Goal: Task Accomplishment & Management: Use online tool/utility

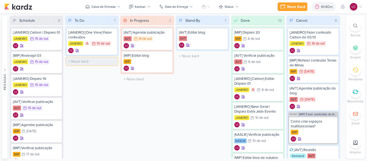
click at [93, 63] on input "text" at bounding box center [92, 62] width 52 height 8
type input "[JANEIRO] Fazer e-mail da [PERSON_NAME]"
click at [92, 63] on div "[JANEIRO] Fazer e-mail da [PERSON_NAME]" at bounding box center [91, 63] width 47 height 10
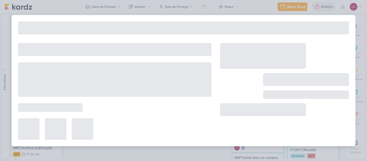
type input "[JANEIRO] Fazer e-mail da [PERSON_NAME]"
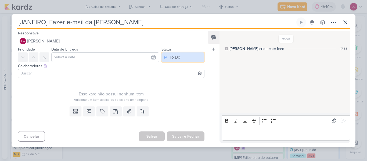
click at [185, 59] on button "To Do" at bounding box center [183, 57] width 43 height 10
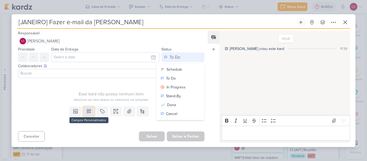
click at [87, 113] on icon at bounding box center [89, 111] width 4 height 4
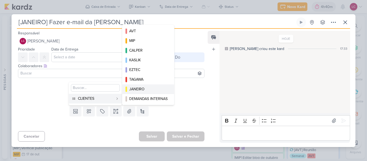
click at [154, 87] on div "JANEIRO" at bounding box center [148, 89] width 38 height 6
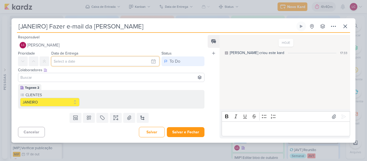
click at [116, 61] on input "text" at bounding box center [105, 61] width 108 height 10
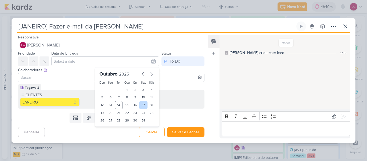
click at [139, 104] on div "17" at bounding box center [143, 105] width 8 height 8
type input "[DATE] 23:59"
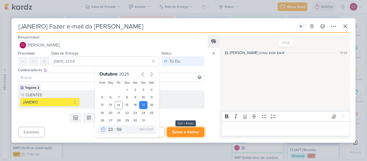
click at [179, 133] on button "Salvar e Fechar" at bounding box center [186, 132] width 38 height 10
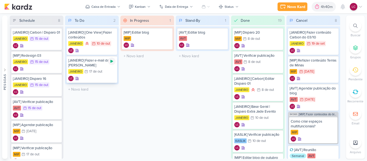
click at [113, 61] on icon at bounding box center [112, 61] width 3 height 3
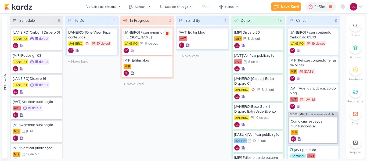
click at [168, 33] on icon at bounding box center [167, 33] width 3 height 3
